Goal: Information Seeking & Learning: Learn about a topic

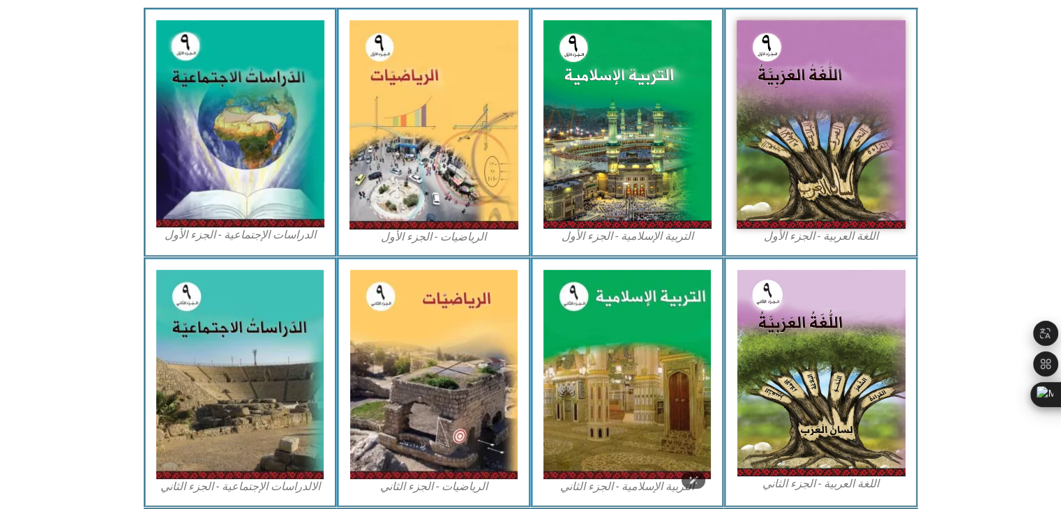
scroll to position [422, 0]
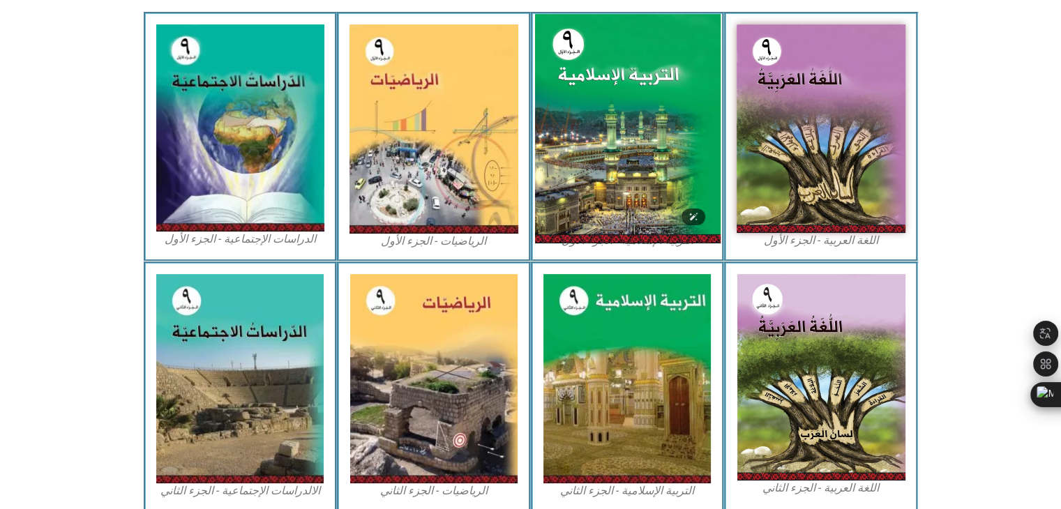
click at [623, 181] on img at bounding box center [626, 128] width 185 height 229
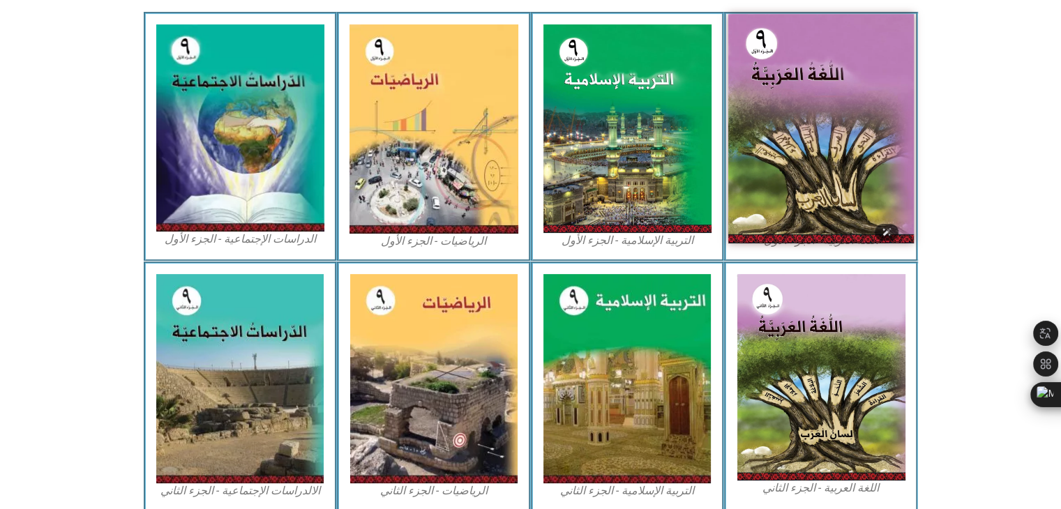
click at [768, 133] on img at bounding box center [820, 128] width 185 height 229
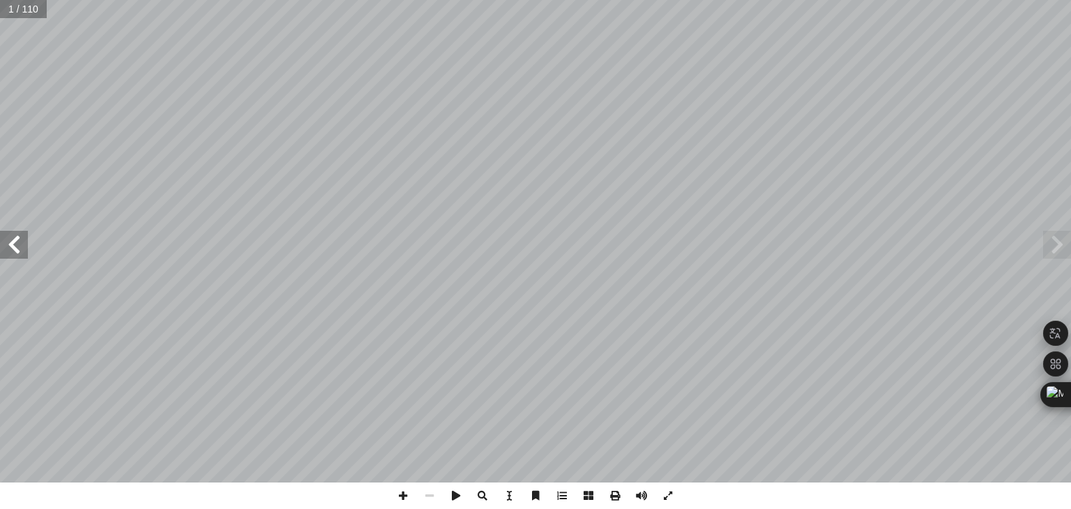
click at [8, 249] on span at bounding box center [14, 245] width 28 height 28
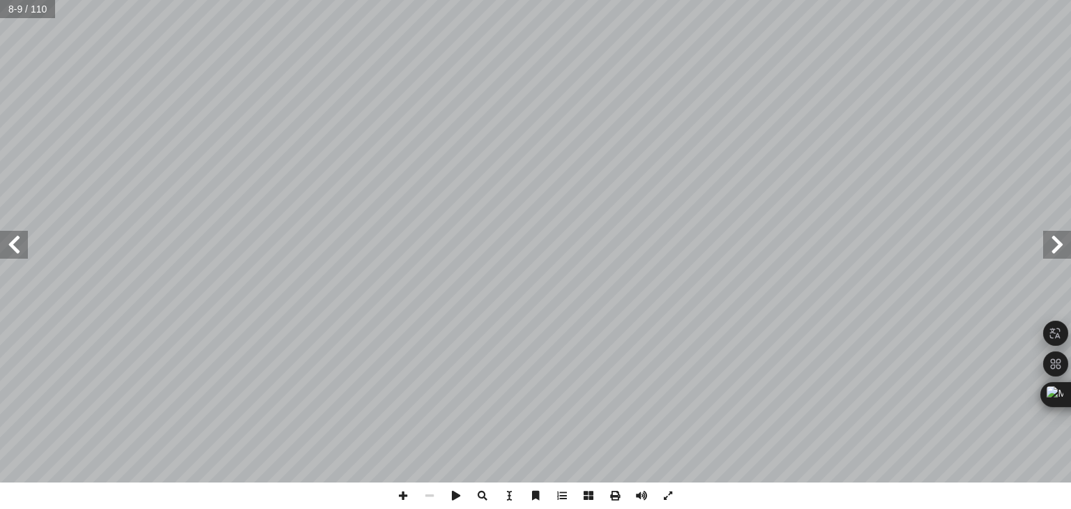
click at [8, 249] on span at bounding box center [14, 245] width 28 height 28
click at [1057, 246] on span at bounding box center [1057, 245] width 28 height 28
click at [1053, 252] on span at bounding box center [1057, 245] width 28 height 28
click at [10, 246] on span at bounding box center [14, 245] width 28 height 28
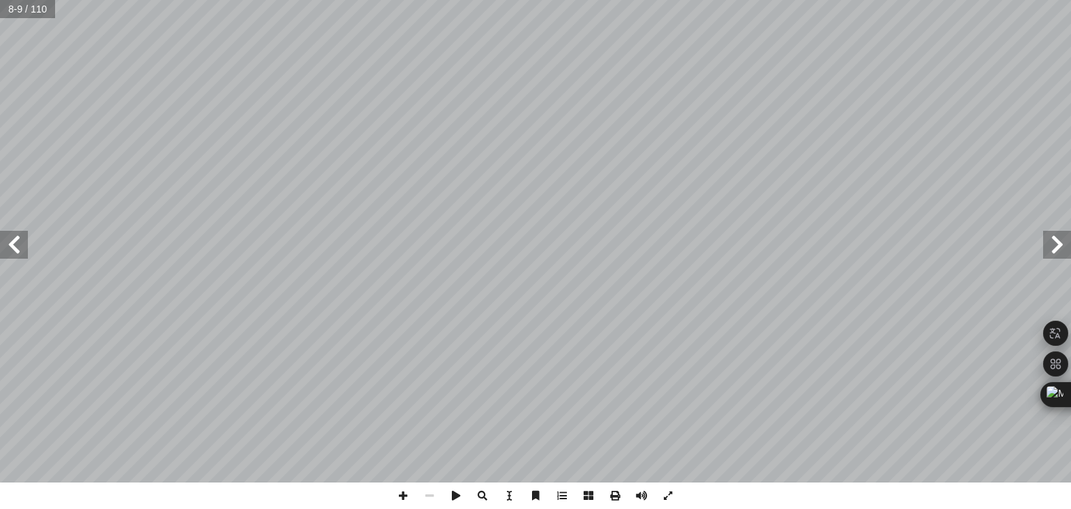
click at [15, 246] on span at bounding box center [14, 245] width 28 height 28
click at [1059, 240] on span at bounding box center [1057, 245] width 28 height 28
click at [1046, 245] on span at bounding box center [1057, 245] width 28 height 28
click at [17, 245] on span at bounding box center [14, 245] width 28 height 28
click at [1057, 250] on span at bounding box center [1057, 245] width 28 height 28
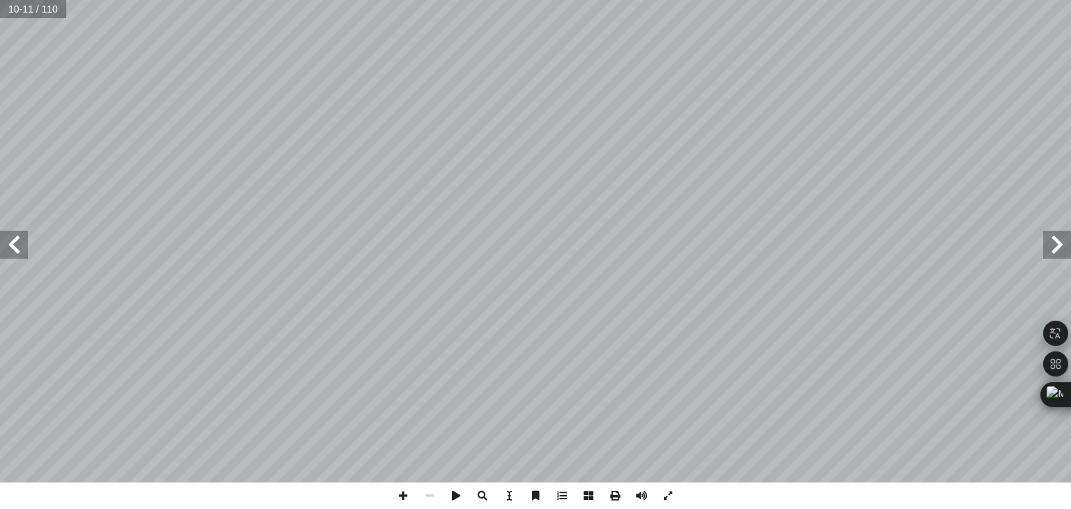
click at [17, 257] on span at bounding box center [14, 245] width 28 height 28
click at [13, 252] on span at bounding box center [14, 245] width 28 height 28
click at [1045, 246] on span at bounding box center [1057, 245] width 28 height 28
click at [1051, 243] on span at bounding box center [1057, 245] width 28 height 28
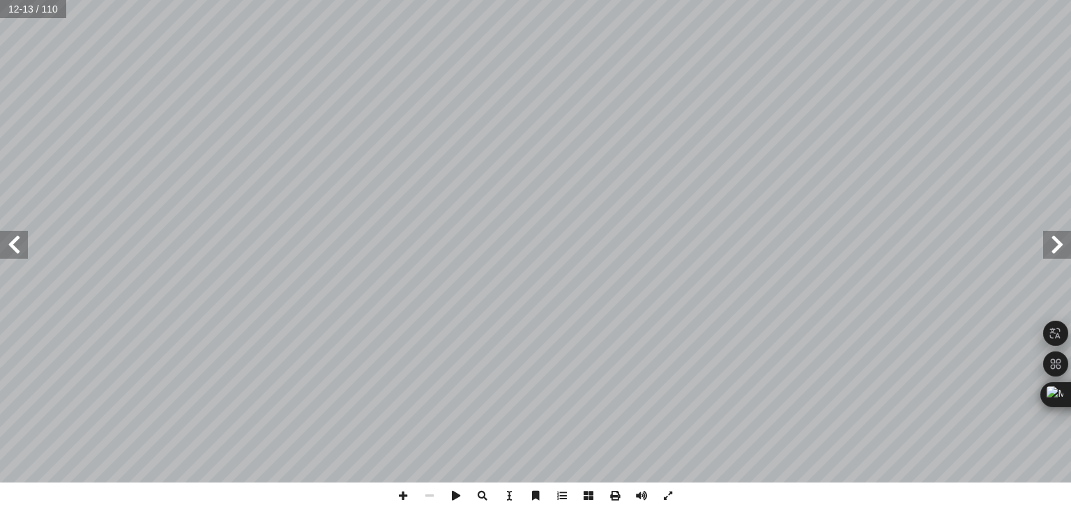
click at [1060, 245] on span at bounding box center [1057, 245] width 28 height 28
click at [1055, 245] on span at bounding box center [1057, 245] width 28 height 28
click at [1051, 254] on span at bounding box center [1057, 245] width 28 height 28
click at [15, 245] on span at bounding box center [14, 245] width 28 height 28
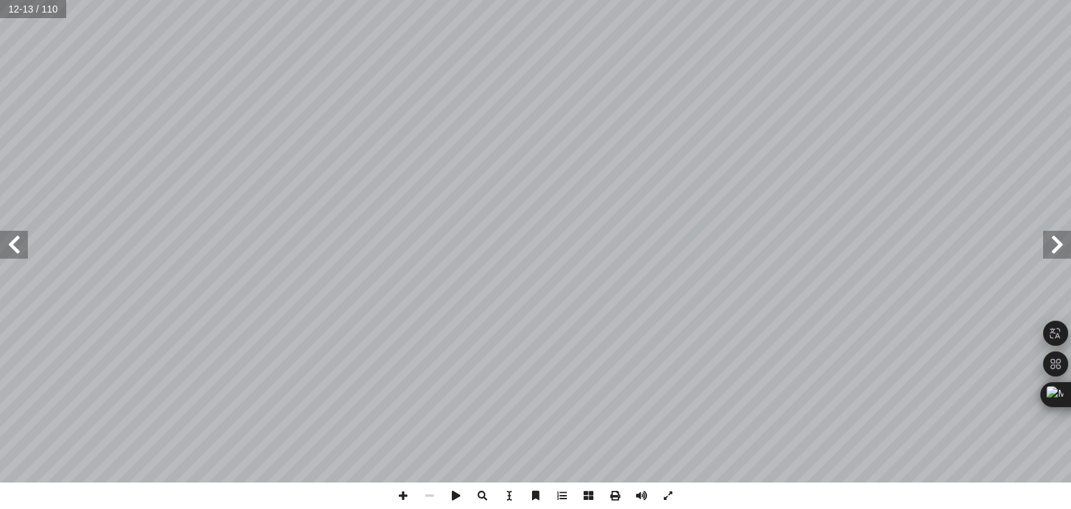
click at [1056, 248] on span at bounding box center [1057, 245] width 28 height 28
click at [21, 243] on span at bounding box center [14, 245] width 28 height 28
click at [1056, 242] on span at bounding box center [1057, 245] width 28 height 28
click at [8, 246] on span at bounding box center [14, 245] width 28 height 28
click at [1070, 252] on span at bounding box center [1057, 245] width 28 height 28
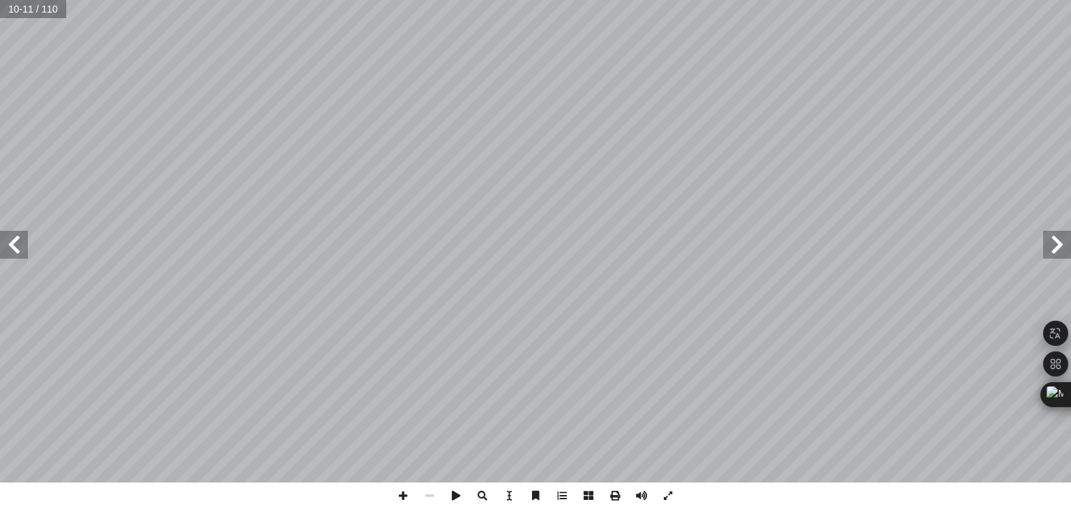
click at [1056, 252] on span at bounding box center [1057, 245] width 28 height 28
click at [1057, 253] on span at bounding box center [1057, 245] width 28 height 28
click at [25, 244] on span at bounding box center [14, 245] width 28 height 28
click at [1063, 254] on span at bounding box center [1057, 245] width 28 height 28
click at [12, 243] on span at bounding box center [14, 245] width 28 height 28
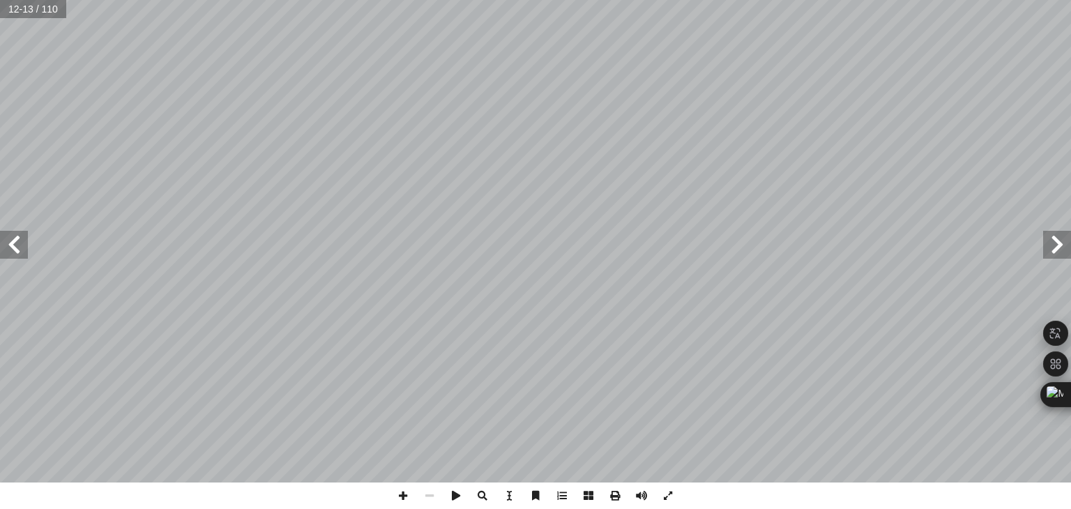
click at [5, 246] on span at bounding box center [14, 245] width 28 height 28
click at [1059, 254] on span at bounding box center [1057, 245] width 28 height 28
click at [1054, 243] on span at bounding box center [1057, 245] width 28 height 28
click at [17, 237] on span at bounding box center [14, 245] width 28 height 28
click at [13, 257] on span at bounding box center [14, 245] width 28 height 28
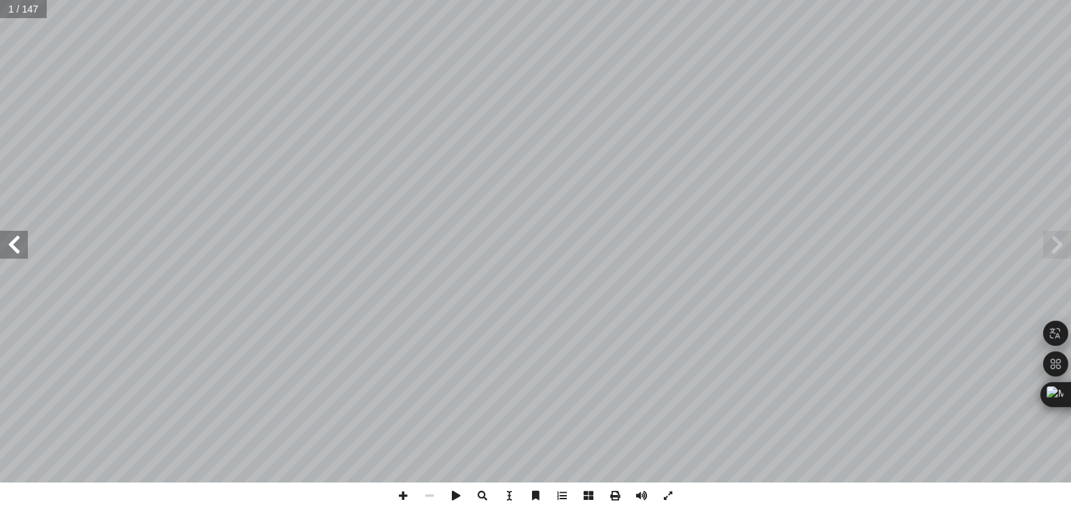
click at [13, 257] on span at bounding box center [14, 245] width 28 height 28
